Goal: Communication & Community: Answer question/provide support

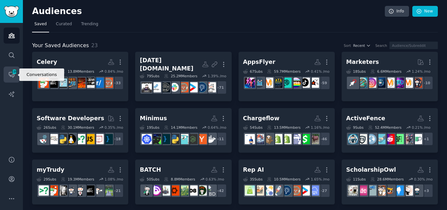
click at [11, 73] on icon "Sidebar" at bounding box center [11, 74] width 7 height 7
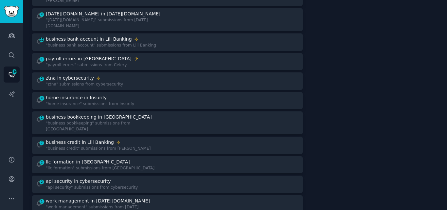
scroll to position [231, 0]
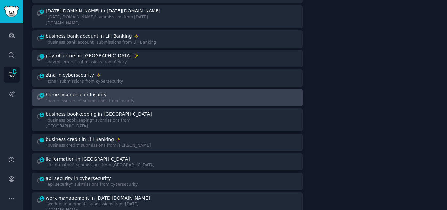
click at [152, 91] on div "4 home insurance in Insurify "home insurance" submissions from Insurify" at bounding box center [99, 97] width 127 height 13
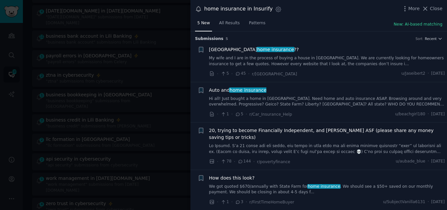
click at [256, 49] on span "home insurance" at bounding box center [275, 49] width 38 height 5
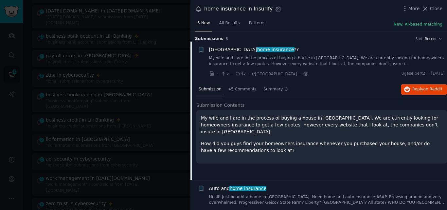
scroll to position [10, 0]
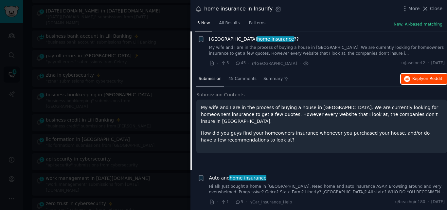
click at [413, 77] on span "Reply on Reddit" at bounding box center [427, 79] width 30 height 6
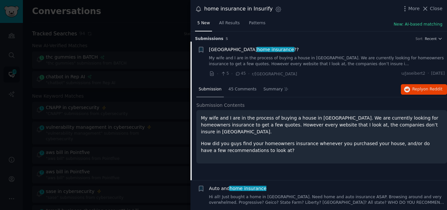
click at [256, 48] on span "home insurance" at bounding box center [275, 49] width 38 height 5
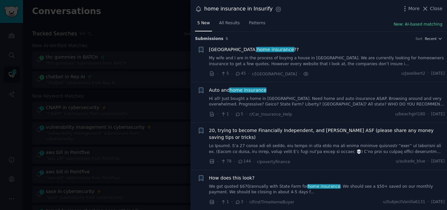
scroll to position [10, 0]
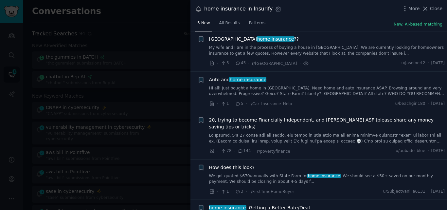
click at [229, 79] on span "home insurance" at bounding box center [248, 79] width 38 height 5
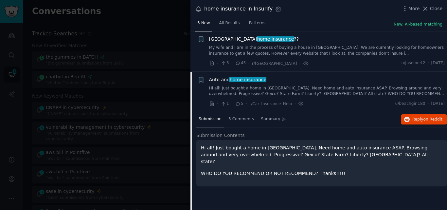
scroll to position [51, 0]
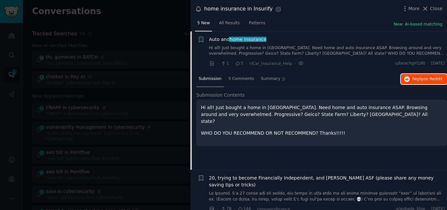
click at [413, 78] on span "Reply on Reddit" at bounding box center [427, 79] width 30 height 6
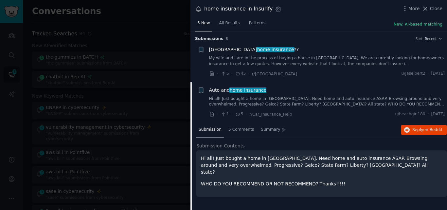
click at [227, 89] on span "Auto and home insurance" at bounding box center [238, 90] width 58 height 7
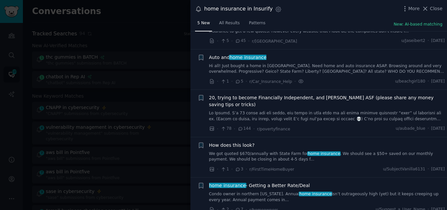
scroll to position [33, 0]
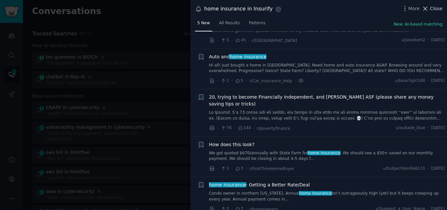
click at [433, 9] on span "Close" at bounding box center [436, 8] width 12 height 7
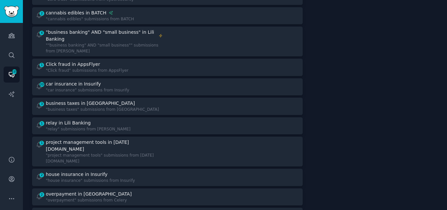
scroll to position [435, 0]
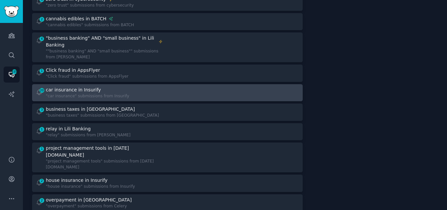
click at [121, 86] on div "20 car insurance in Insurify "car insurance" submissions from Insurify" at bounding box center [99, 92] width 127 height 13
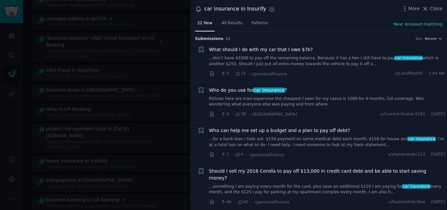
click at [261, 102] on link "Policies here are mad expensive the cheapest I seen for my Lexus is 1000 for 6 …" at bounding box center [327, 101] width 236 height 11
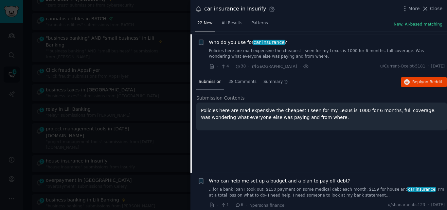
scroll to position [51, 0]
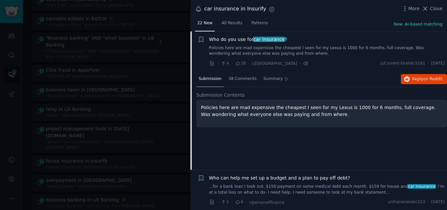
click at [246, 39] on span "Who do you use for car insurance ?" at bounding box center [248, 39] width 78 height 7
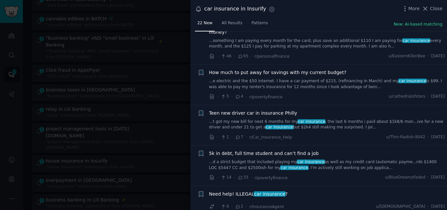
scroll to position [149, 0]
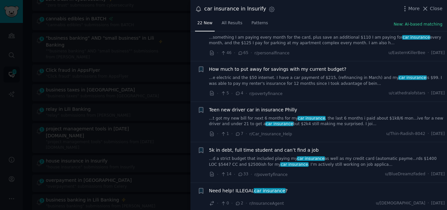
click at [313, 117] on link "...t got my new bill for next 6 months for my car insurance , the last 6 months…" at bounding box center [327, 120] width 236 height 11
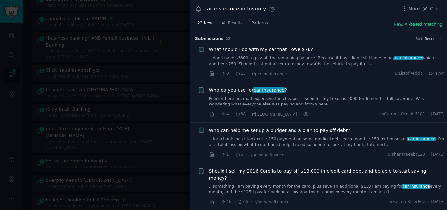
click at [251, 96] on link "Policies here are mad expensive the cheapest I seen for my Lexus is 1000 for 6 …" at bounding box center [327, 101] width 236 height 11
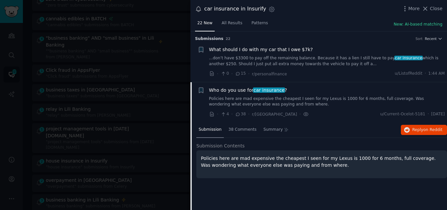
scroll to position [51, 0]
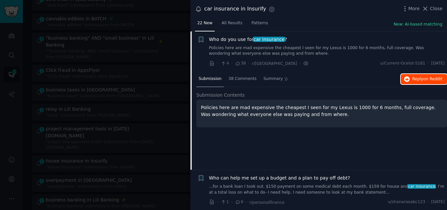
click at [419, 78] on span "Reply on Reddit" at bounding box center [427, 79] width 30 height 6
